Goal: Task Accomplishment & Management: Manage account settings

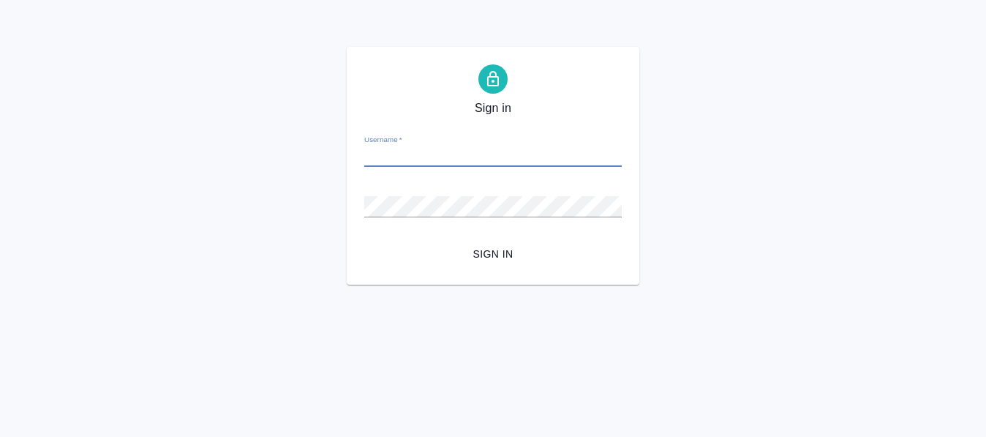
paste input "[EMAIL_ADDRESS][DOMAIN_NAME]"
type input "[EMAIL_ADDRESS][DOMAIN_NAME]"
click at [384, 195] on div "Password   *" at bounding box center [493, 200] width 258 height 32
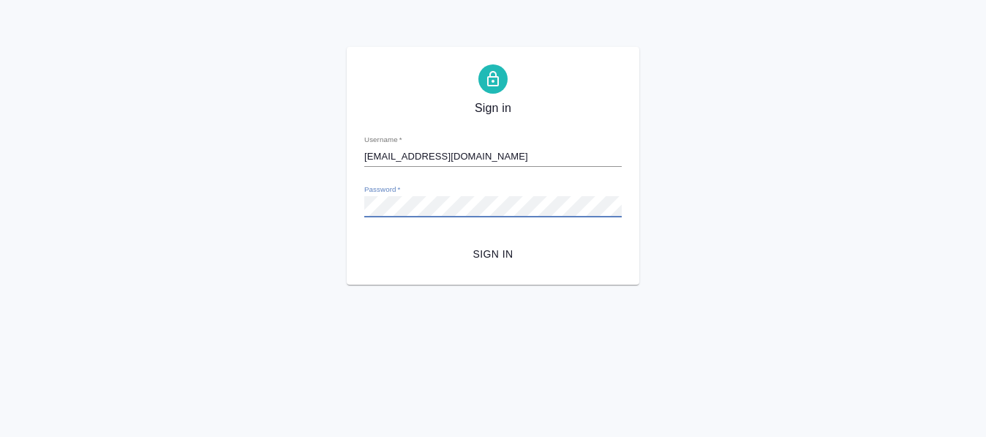
click at [482, 252] on span "Sign in" at bounding box center [493, 254] width 234 height 18
type input "[EMAIL_ADDRESS][DOMAIN_NAME]"
click at [482, 249] on span "Sign in" at bounding box center [493, 254] width 234 height 18
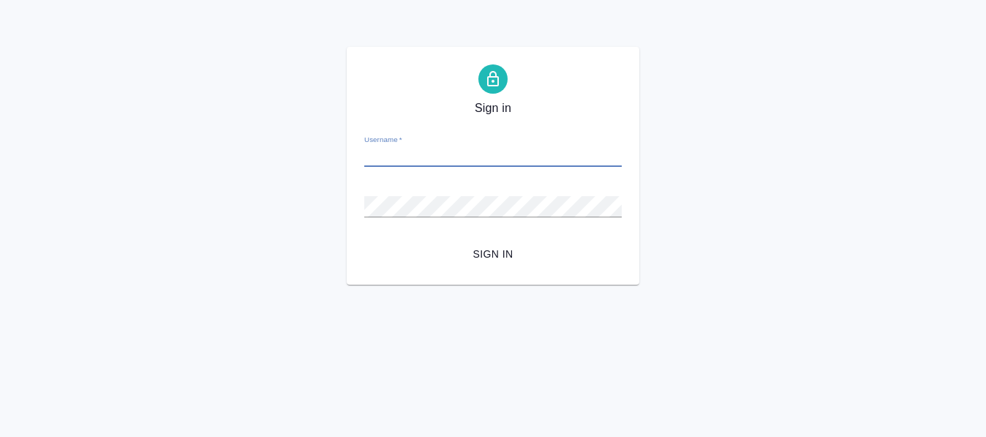
click at [400, 166] on input "Username   *" at bounding box center [493, 156] width 258 height 20
paste input "y.volgina"
click at [367, 157] on input "y.volgina" at bounding box center [493, 156] width 258 height 20
type input "y.volgina"
click at [476, 256] on span "Sign in" at bounding box center [493, 254] width 234 height 18
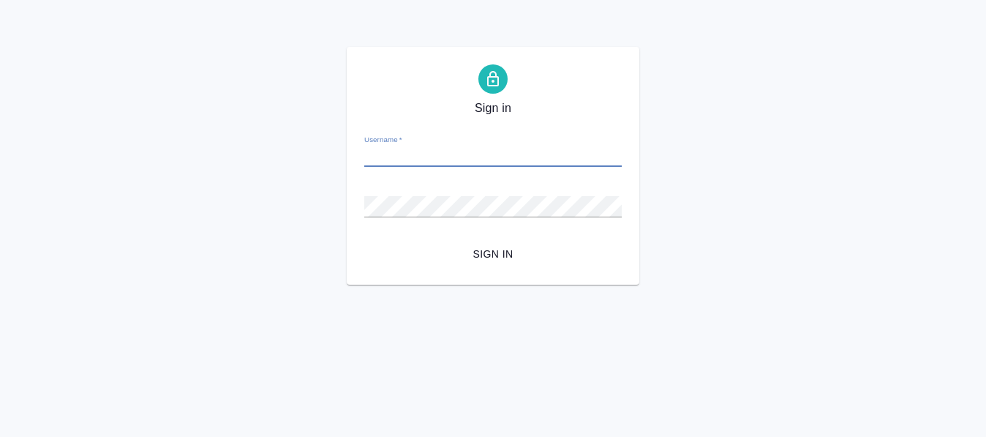
paste input "[EMAIL_ADDRESS][DOMAIN_NAME]"
type input "[EMAIL_ADDRESS][DOMAIN_NAME]"
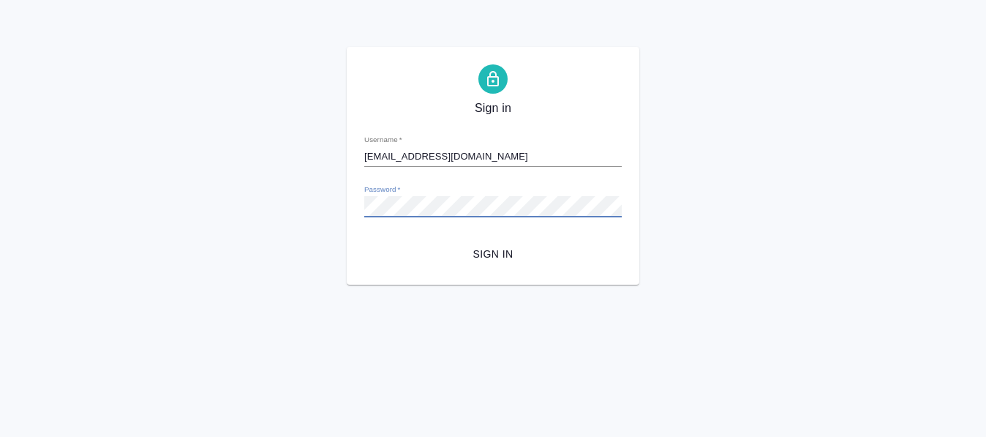
click at [476, 263] on button "Sign in" at bounding box center [493, 254] width 258 height 27
click at [486, 263] on button "Sign in" at bounding box center [493, 254] width 258 height 27
